Goal: Task Accomplishment & Management: Manage account settings

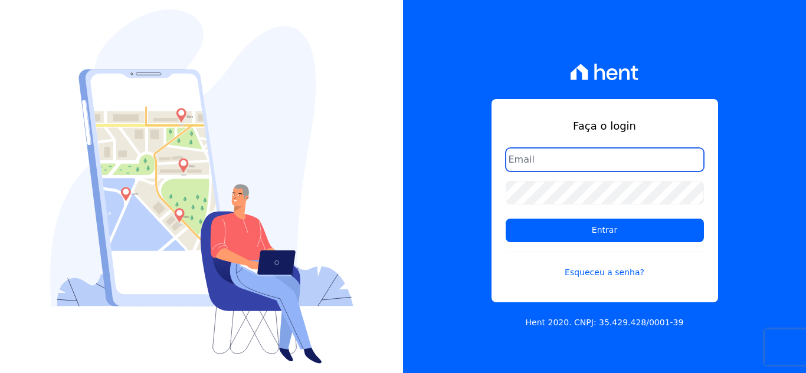
click at [588, 162] on input "email" at bounding box center [605, 160] width 198 height 24
type input "[EMAIL_ADDRESS][DOMAIN_NAME]"
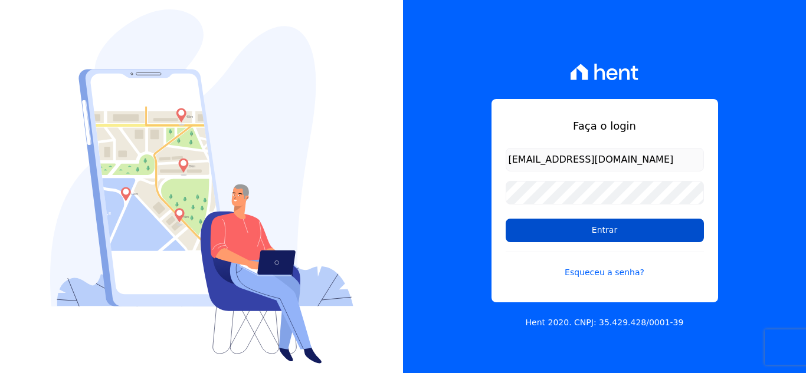
click at [579, 232] on input "Entrar" at bounding box center [605, 231] width 198 height 24
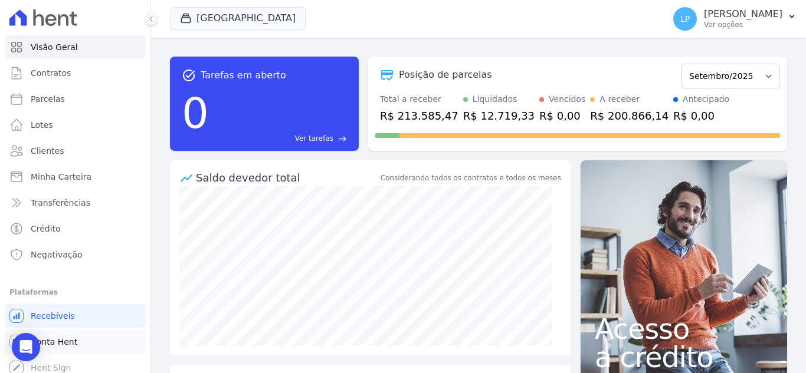
click at [51, 335] on link "Conta Hent" at bounding box center [75, 342] width 141 height 24
click at [53, 339] on span "Conta Hent" at bounding box center [54, 342] width 47 height 12
click at [41, 341] on span "Conta Hent" at bounding box center [54, 342] width 47 height 12
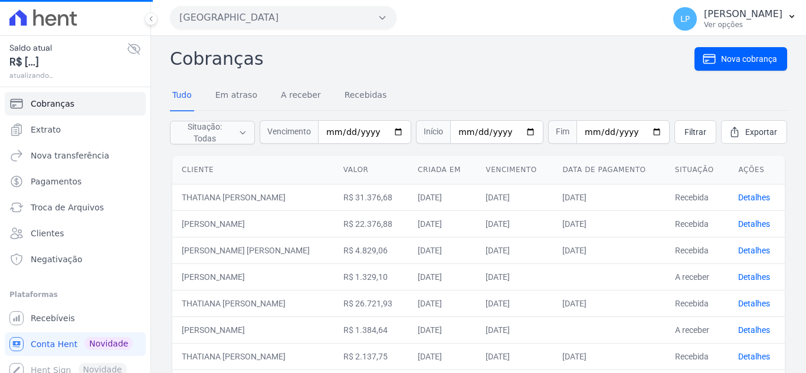
click at [129, 51] on icon at bounding box center [134, 49] width 12 height 11
click at [129, 48] on icon at bounding box center [134, 49] width 14 height 14
click at [106, 55] on span "******" at bounding box center [67, 62] width 117 height 16
click at [132, 50] on icon at bounding box center [134, 49] width 14 height 14
click at [127, 48] on icon at bounding box center [134, 49] width 14 height 14
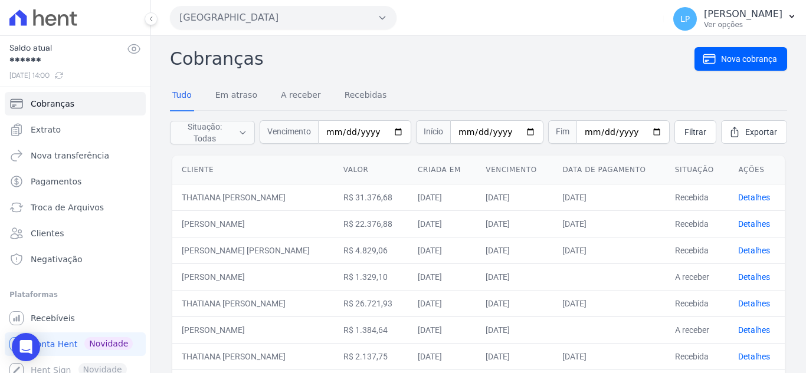
click at [345, 17] on button "Estação Nogueira" at bounding box center [283, 18] width 227 height 24
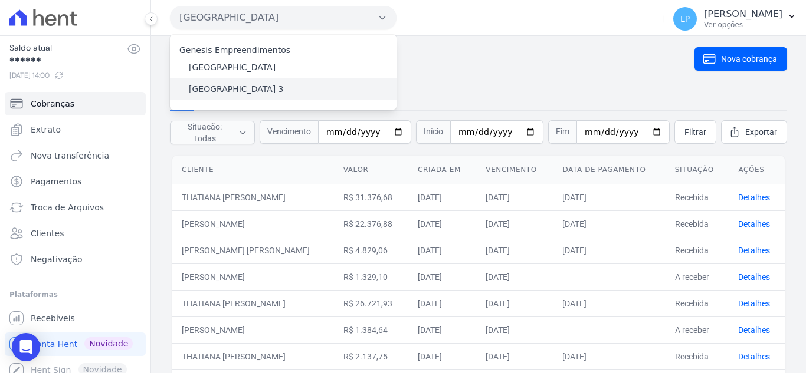
click at [225, 91] on label "Estação Nogueira 3" at bounding box center [236, 89] width 95 height 12
click at [0, 0] on input "Estação Nogueira 3" at bounding box center [0, 0] width 0 height 0
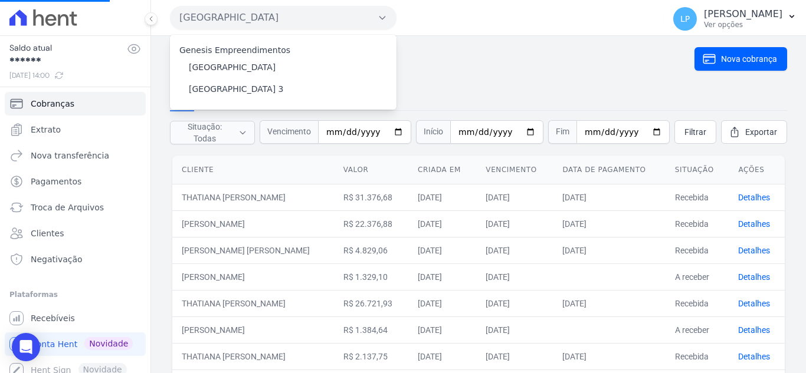
click at [132, 50] on icon at bounding box center [134, 49] width 4 height 4
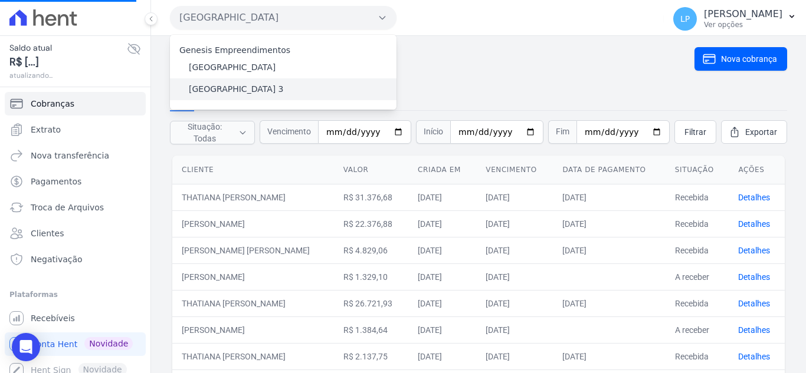
click at [220, 86] on label "Estação Nogueira 3" at bounding box center [236, 89] width 95 height 12
click at [0, 0] on input "Estação Nogueira 3" at bounding box center [0, 0] width 0 height 0
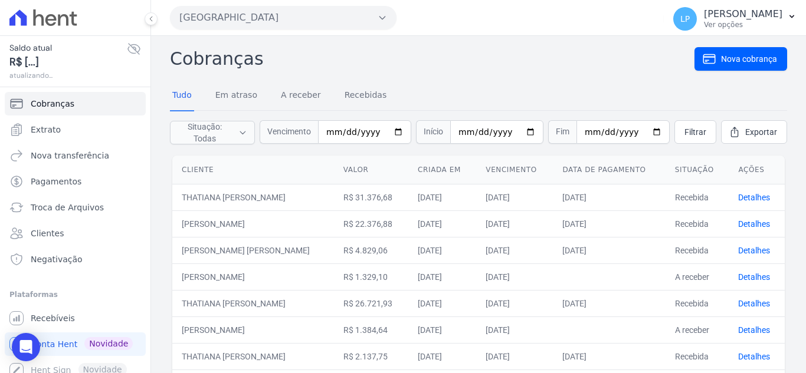
click at [310, 21] on button "Estação Nogueira" at bounding box center [283, 18] width 227 height 24
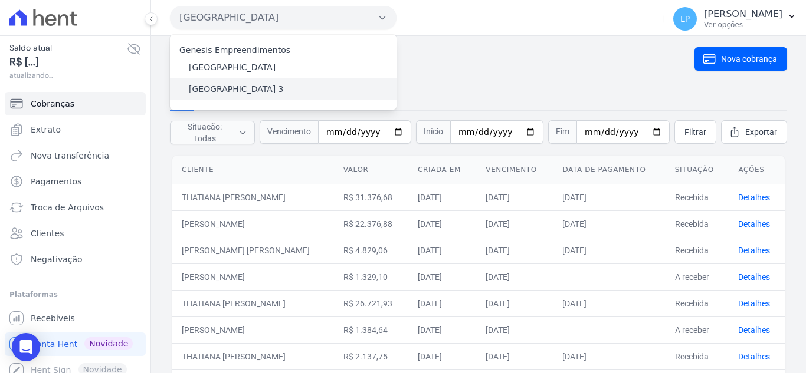
click at [241, 86] on label "Estação Nogueira 3" at bounding box center [236, 89] width 95 height 12
click at [0, 0] on input "Estação Nogueira 3" at bounding box center [0, 0] width 0 height 0
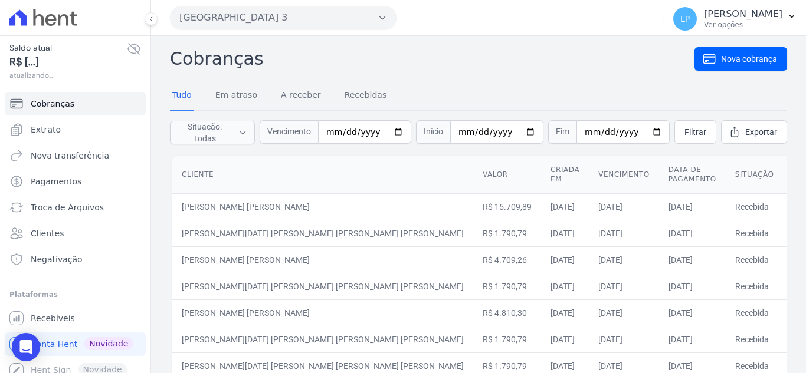
click at [128, 52] on icon at bounding box center [134, 49] width 12 height 11
click at [127, 48] on icon at bounding box center [134, 49] width 14 height 14
